Goal: Find specific page/section: Find specific page/section

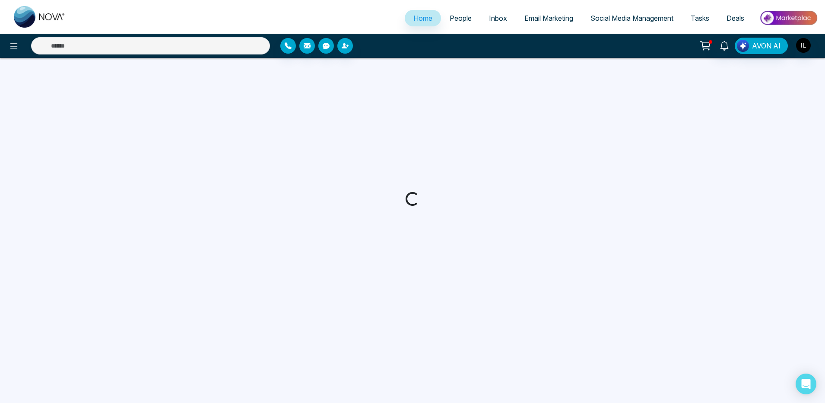
select select "*"
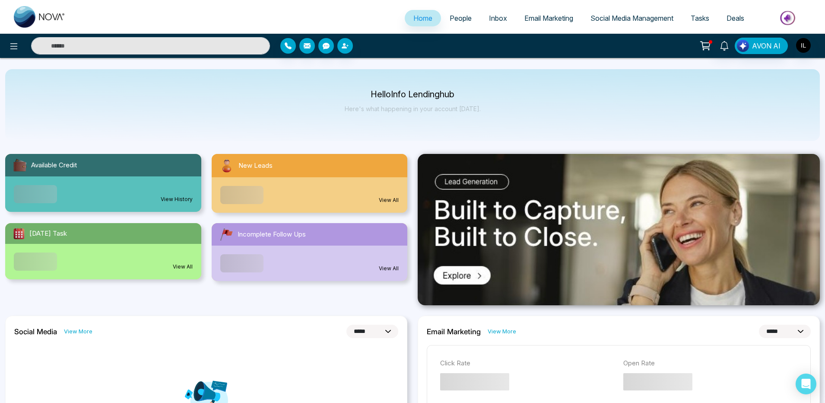
click at [539, 13] on link "Email Marketing" at bounding box center [549, 18] width 66 height 16
